Goal: Task Accomplishment & Management: Manage account settings

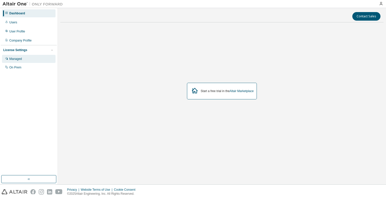
click at [23, 57] on div "Managed" at bounding box center [29, 59] width 54 height 8
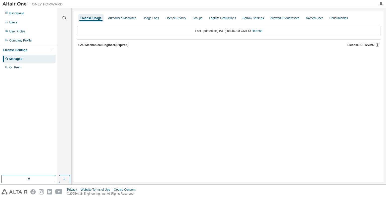
click at [78, 43] on button "AU Mechanical Engineer (Expired) License ID: 127892" at bounding box center [228, 44] width 303 height 11
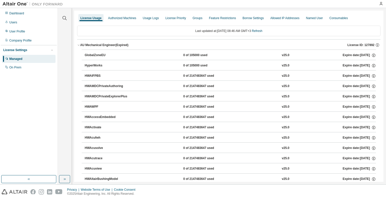
click at [80, 45] on icon "button" at bounding box center [78, 44] width 3 height 3
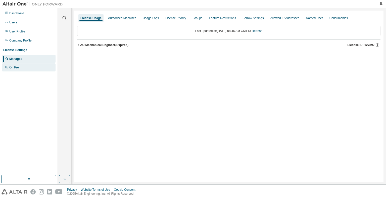
click at [17, 69] on div "On Prem" at bounding box center [15, 67] width 12 height 4
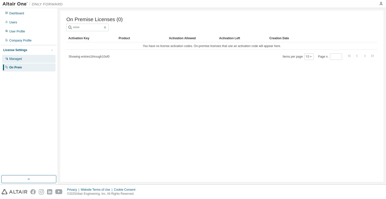
click at [24, 60] on div "Managed" at bounding box center [29, 59] width 54 height 8
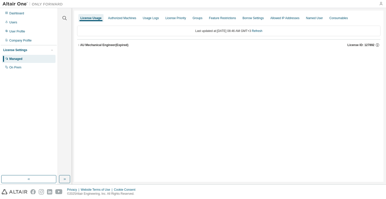
click at [381, 2] on icon "button" at bounding box center [381, 4] width 4 height 4
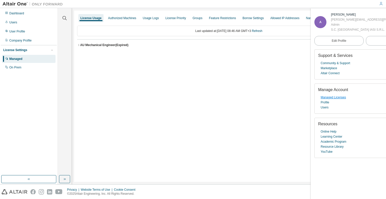
click at [335, 100] on link "Managed Licenses" at bounding box center [333, 97] width 25 height 5
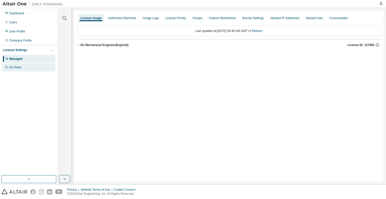
click at [13, 67] on div "On Prem" at bounding box center [15, 67] width 12 height 4
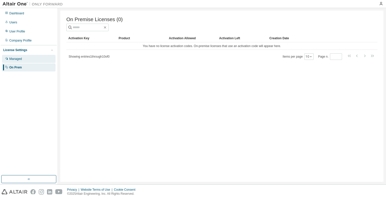
click at [22, 60] on div "Managed" at bounding box center [29, 59] width 54 height 8
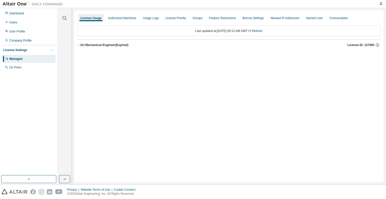
click at [78, 44] on icon "button" at bounding box center [78, 44] width 3 height 3
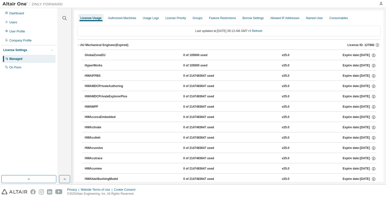
click at [78, 44] on icon "button" at bounding box center [78, 44] width 3 height 3
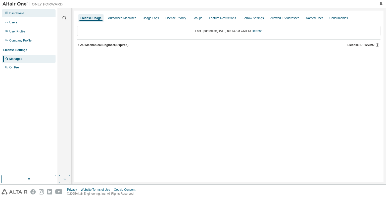
click at [20, 16] on div "Dashboard" at bounding box center [29, 13] width 54 height 8
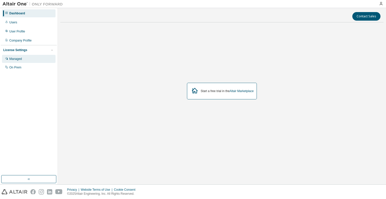
click at [22, 61] on div "Managed" at bounding box center [29, 59] width 54 height 8
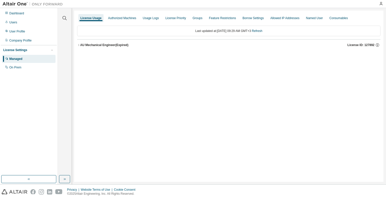
click at [78, 46] on icon "button" at bounding box center [78, 44] width 3 height 3
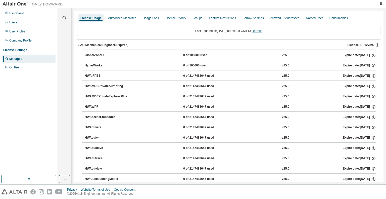
click at [262, 31] on link "Refresh" at bounding box center [257, 31] width 11 height 4
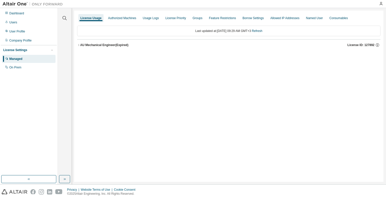
click at [78, 45] on icon "button" at bounding box center [78, 44] width 3 height 3
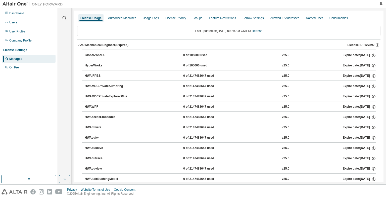
click at [78, 44] on icon "button" at bounding box center [78, 44] width 3 height 3
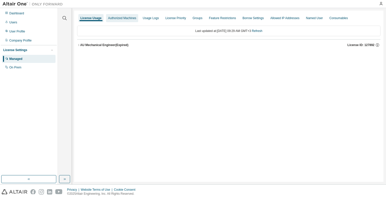
click at [127, 17] on div "Authorized Machines" at bounding box center [122, 18] width 28 height 4
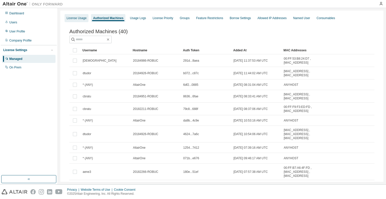
click at [81, 18] on div "License Usage" at bounding box center [77, 18] width 20 height 4
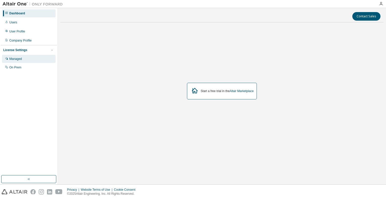
click at [20, 57] on div "Managed" at bounding box center [15, 59] width 13 height 4
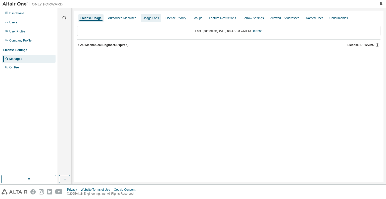
click at [147, 20] on div "Usage Logs" at bounding box center [151, 18] width 20 height 8
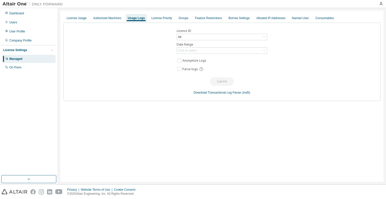
click at [126, 19] on div "Usage Logs" at bounding box center [136, 18] width 21 height 8
click at [118, 19] on div "Authorized Machines" at bounding box center [107, 18] width 28 height 4
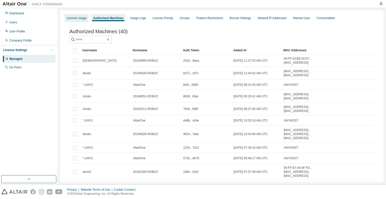
click at [75, 20] on div "License Usage" at bounding box center [77, 18] width 24 height 8
